Goal: Transaction & Acquisition: Obtain resource

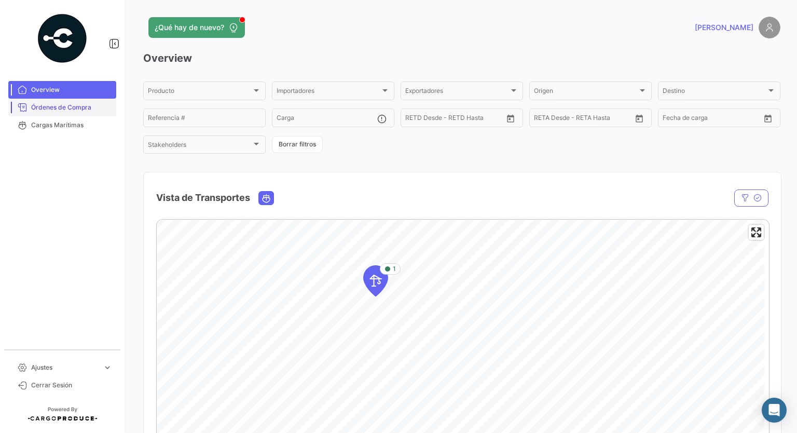
click at [72, 104] on span "Órdenes de Compra" at bounding box center [71, 107] width 81 height 9
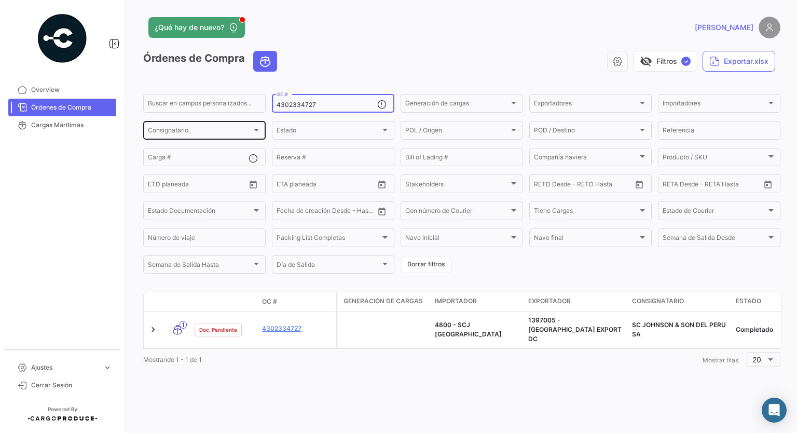
drag, startPoint x: 320, startPoint y: 106, endPoint x: 239, endPoint y: 120, distance: 82.2
click at [0, 0] on div "Buscar en campos personalizados... 4302334727 OC # Generación de cargas Generac…" at bounding box center [0, 0] width 0 height 0
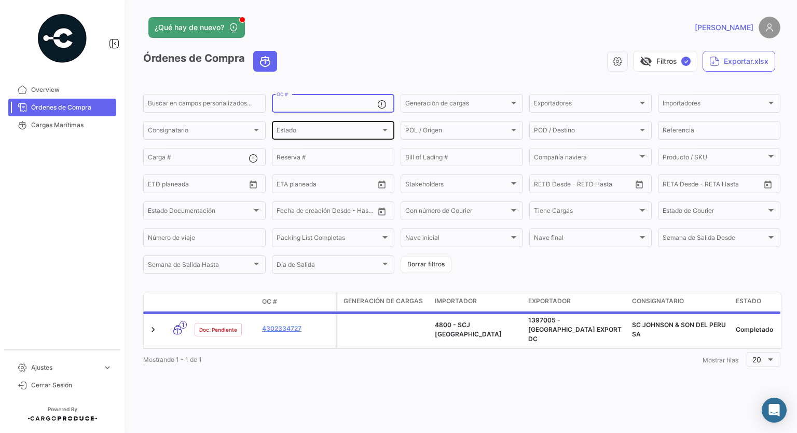
paste input "4302339614"
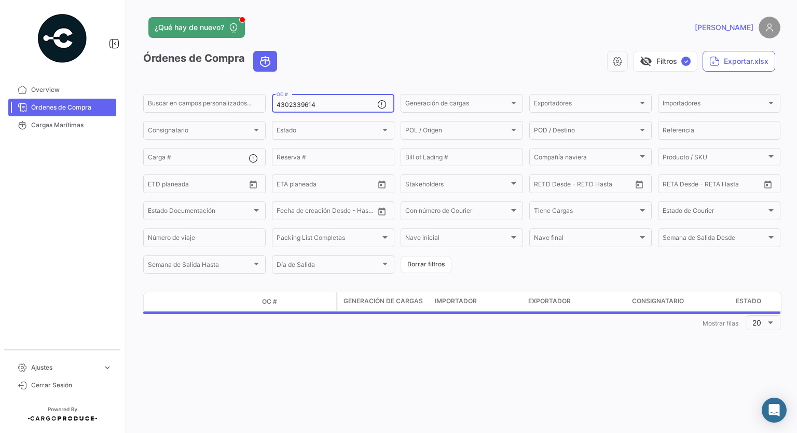
type input "4302339614"
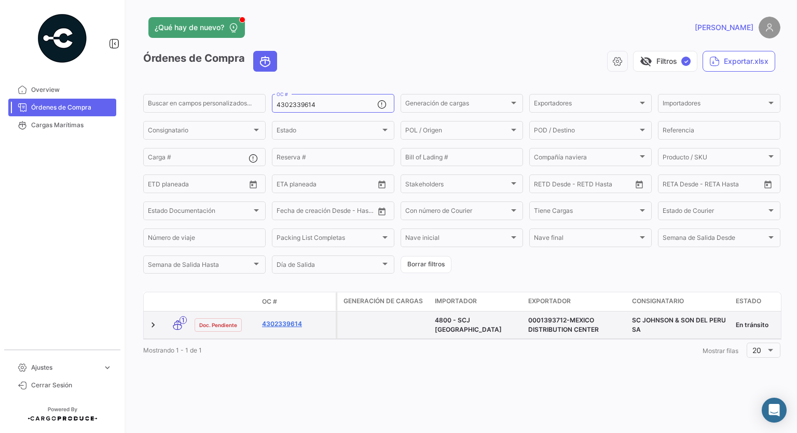
click at [286, 323] on link "4302339614" at bounding box center [297, 323] width 70 height 9
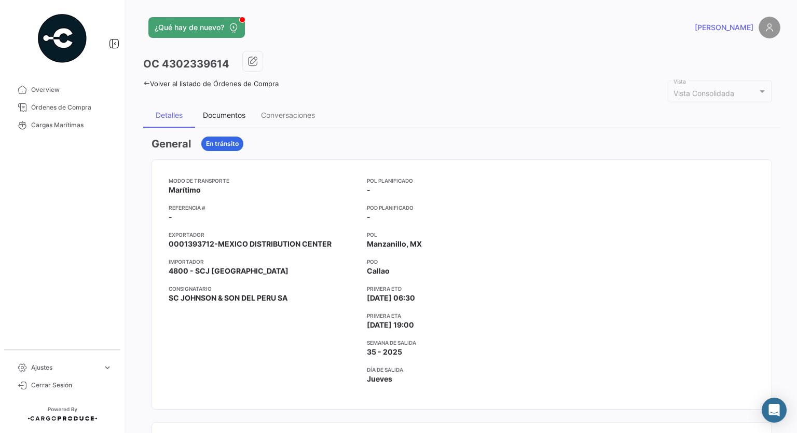
click at [230, 111] on div "Documentos" at bounding box center [224, 115] width 43 height 9
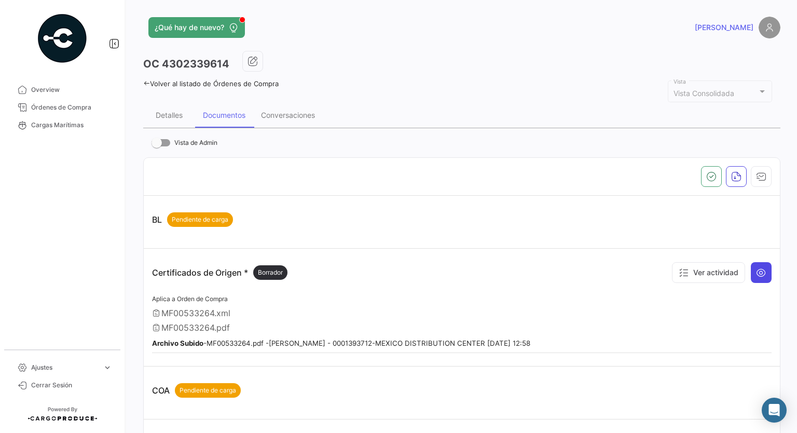
click at [761, 271] on icon at bounding box center [761, 272] width 10 height 10
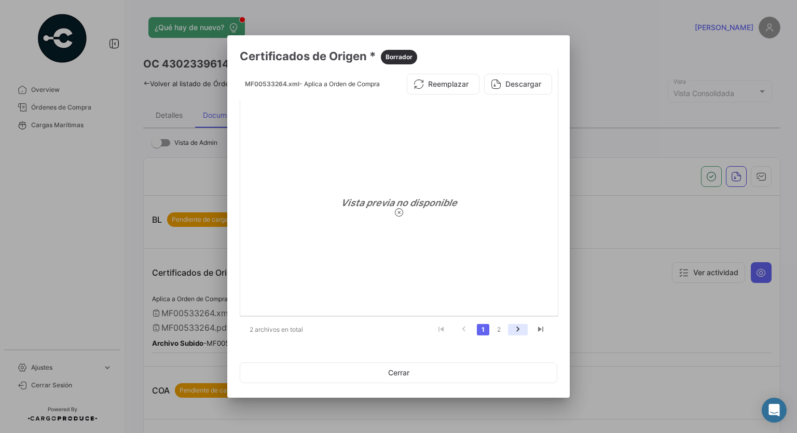
click at [516, 326] on icon "go to next page" at bounding box center [517, 330] width 13 height 12
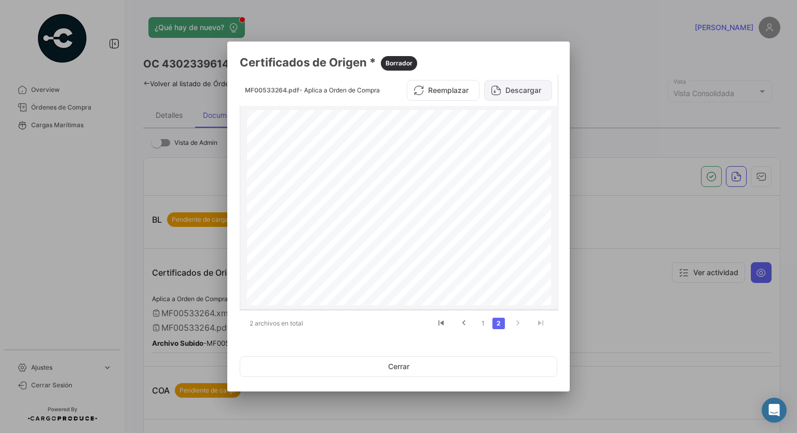
click at [519, 92] on button "Descargar" at bounding box center [518, 90] width 68 height 21
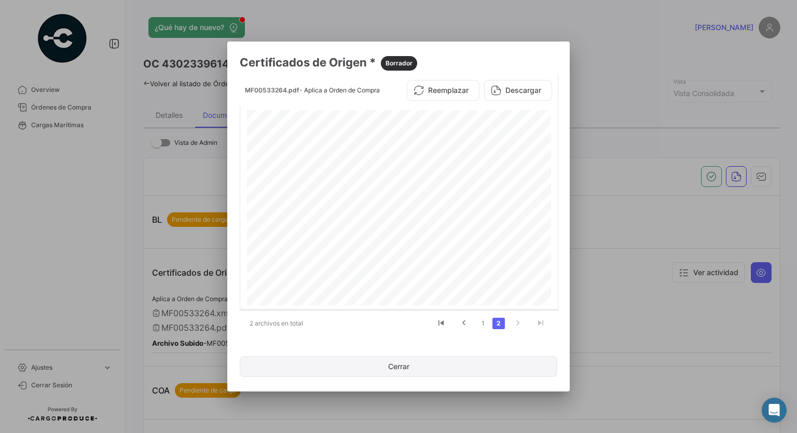
click at [406, 363] on button "Cerrar" at bounding box center [399, 366] width 318 height 21
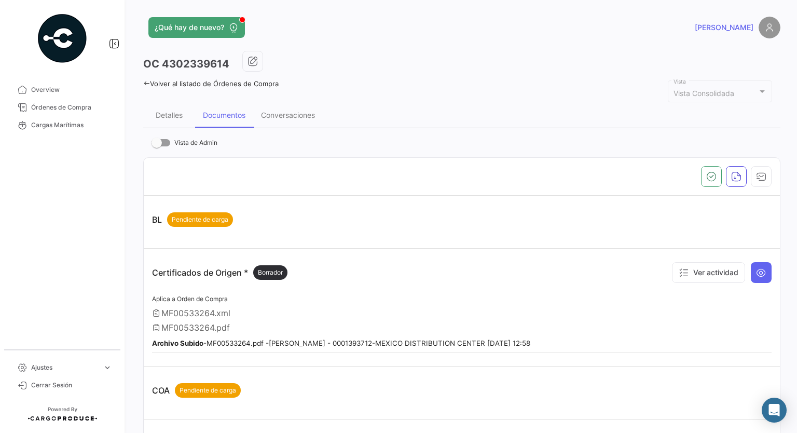
click at [145, 82] on icon at bounding box center [146, 83] width 7 height 7
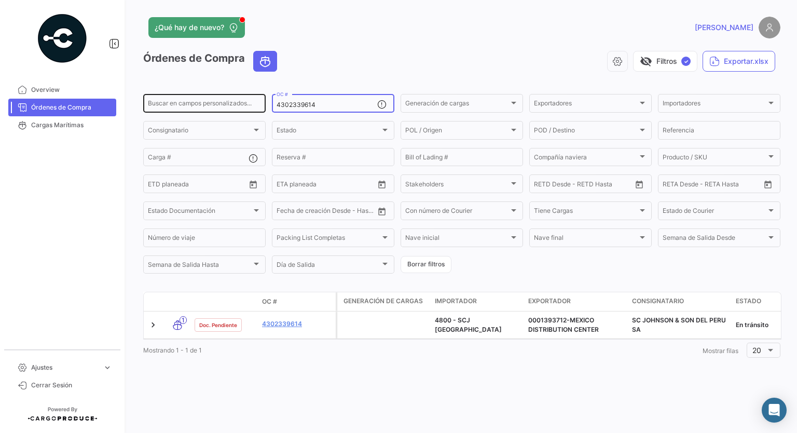
drag, startPoint x: 318, startPoint y: 105, endPoint x: 243, endPoint y: 99, distance: 75.0
click at [0, 0] on div "Buscar en campos personalizados... 4302339614 OC # Generación de cargas Generac…" at bounding box center [0, 0] width 0 height 0
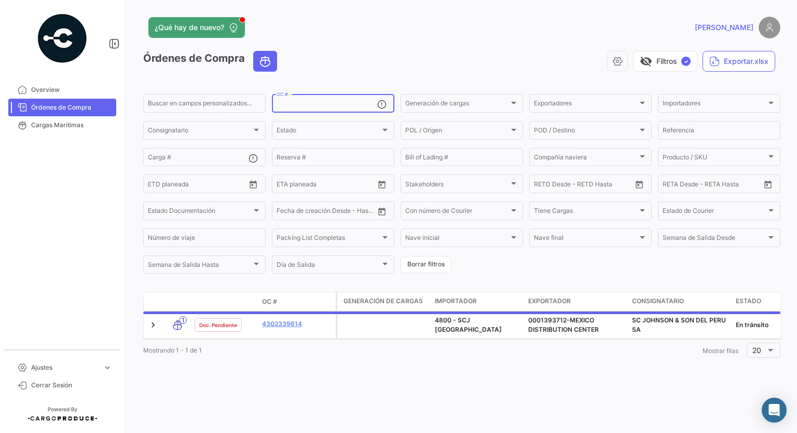
paste input "4302340320"
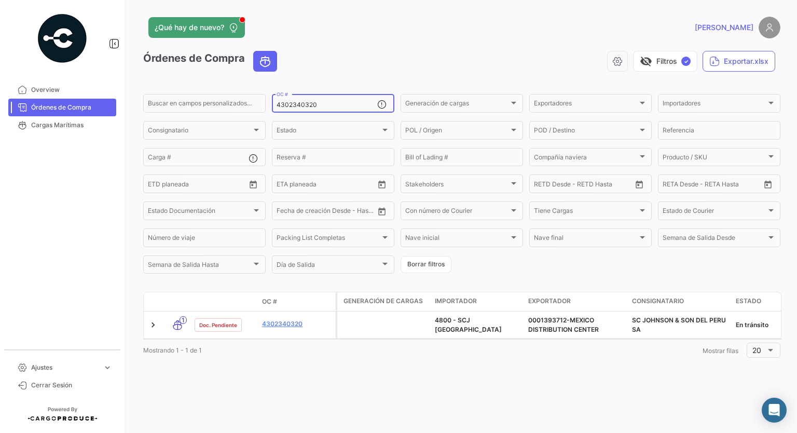
type input "4302340320"
click at [394, 50] on div "¿Qué hay de nuevo? [PERSON_NAME] de Compra visibility_off Filtros ✓ Exportar.xl…" at bounding box center [462, 216] width 671 height 433
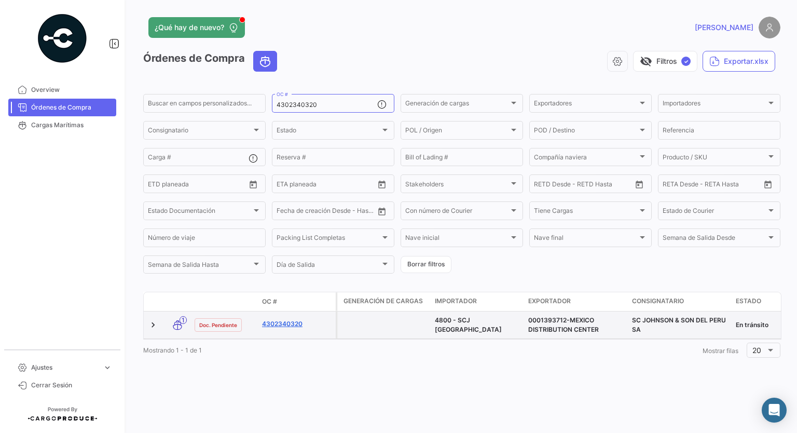
click at [284, 322] on link "4302340320" at bounding box center [297, 323] width 70 height 9
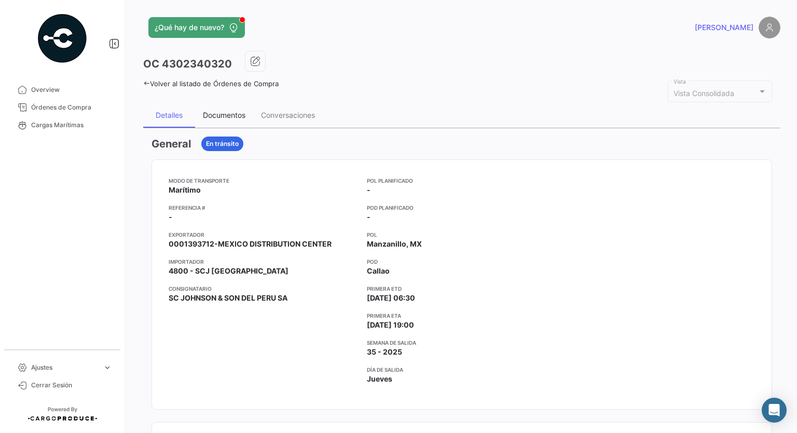
click at [234, 112] on div "Documentos" at bounding box center [224, 115] width 43 height 9
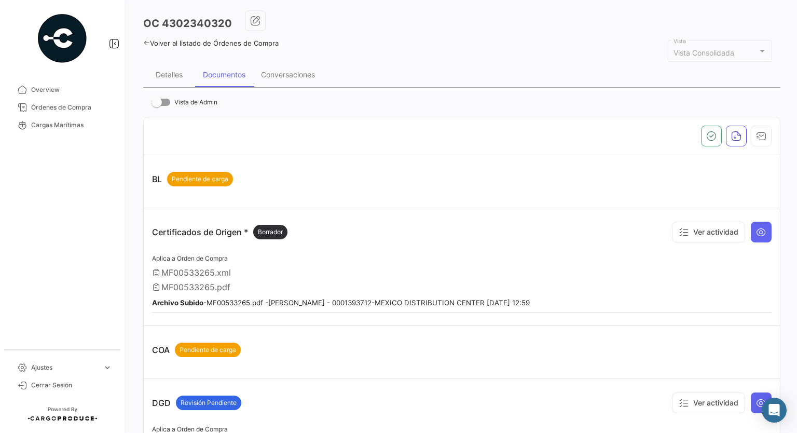
scroll to position [52, 0]
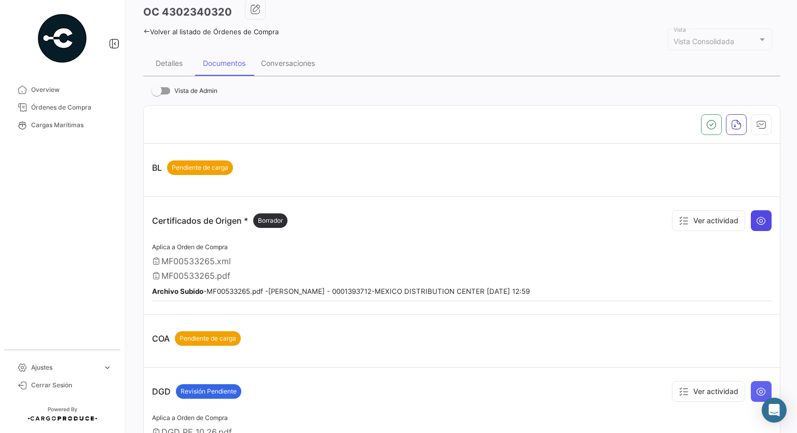
click at [751, 215] on button at bounding box center [761, 220] width 21 height 21
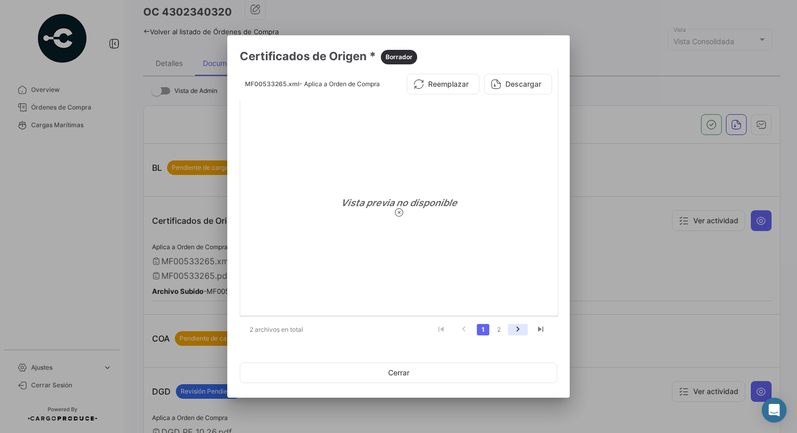
click at [519, 329] on icon "go to next page" at bounding box center [517, 330] width 13 height 12
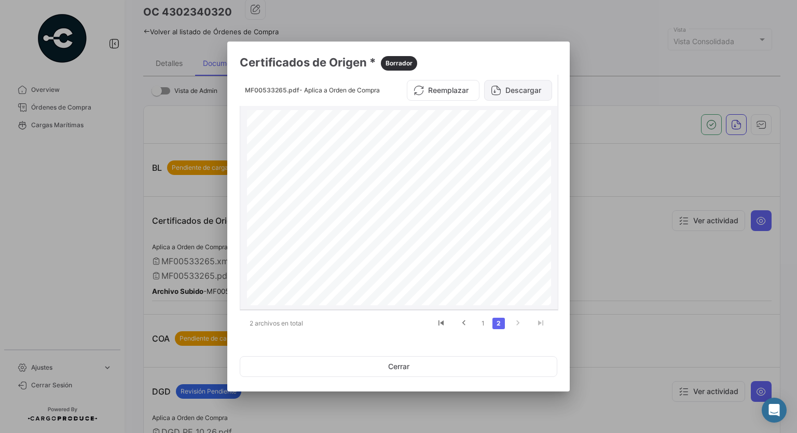
click at [514, 94] on button "Descargar" at bounding box center [518, 90] width 68 height 21
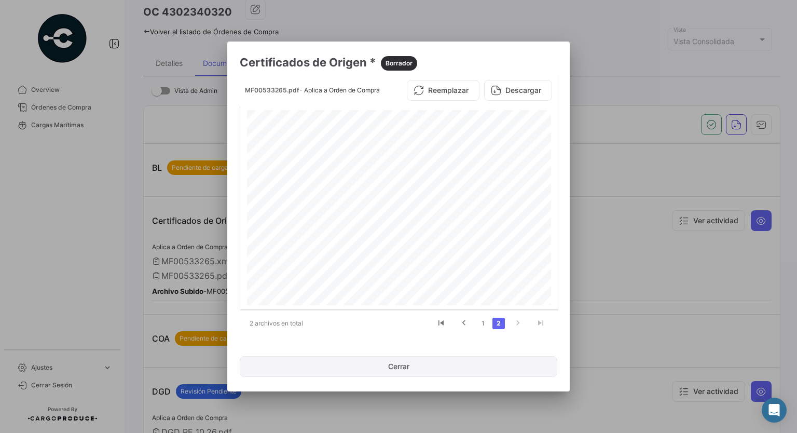
click at [392, 360] on button "Cerrar" at bounding box center [399, 366] width 318 height 21
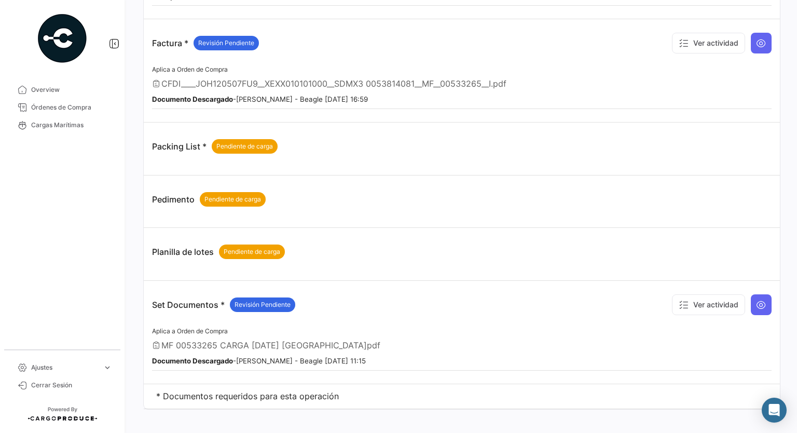
scroll to position [451, 0]
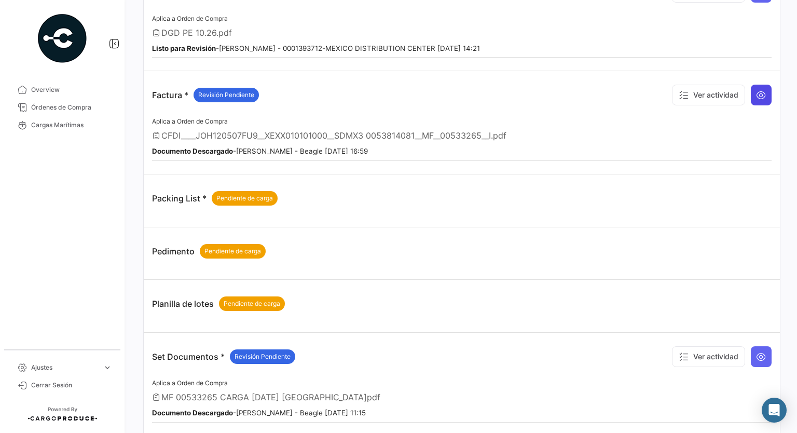
click at [758, 85] on button at bounding box center [761, 95] width 21 height 21
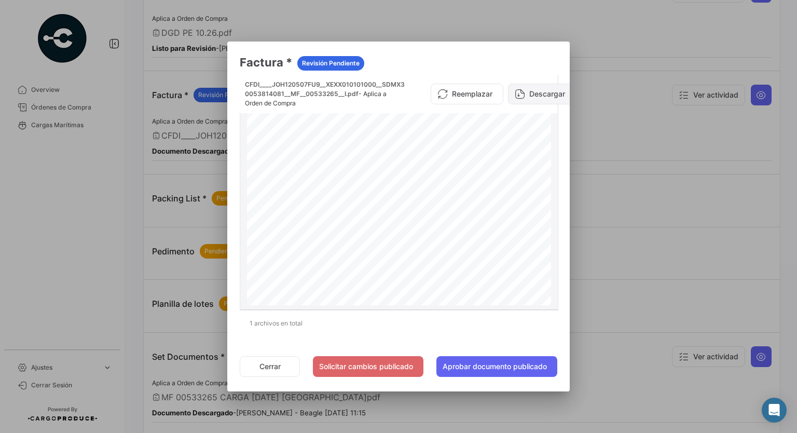
click at [543, 92] on button "Descargar" at bounding box center [542, 94] width 68 height 21
click at [285, 365] on button "Cerrar" at bounding box center [270, 366] width 60 height 21
